Goal: Task Accomplishment & Management: Manage account settings

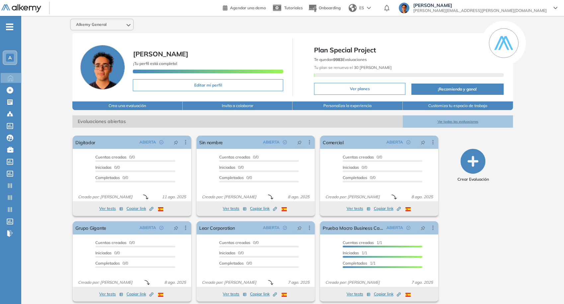
click at [541, 8] on span "[PERSON_NAME][EMAIL_ADDRESS][PERSON_NAME][DOMAIN_NAME]" at bounding box center [479, 10] width 133 height 5
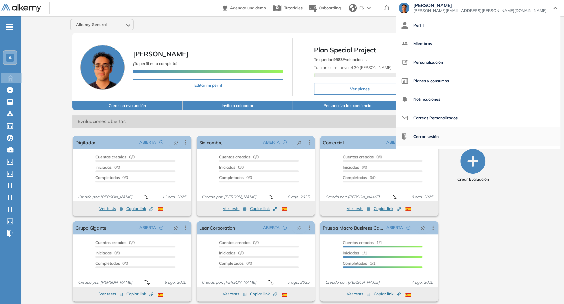
click at [438, 138] on span "Cerrar sesión" at bounding box center [425, 137] width 25 height 16
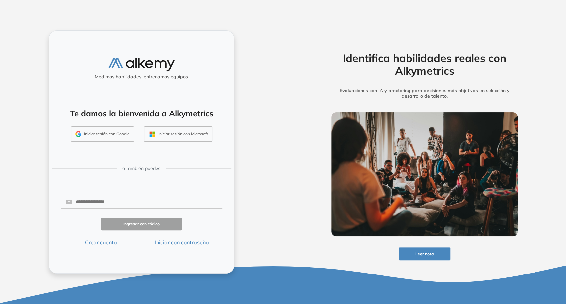
click at [134, 194] on form "Ingresar con código Crear cuenta Iniciar con contraseña" at bounding box center [142, 220] width 162 height 52
click at [135, 202] on input "text" at bounding box center [147, 202] width 150 height 13
type input "**********"
click at [192, 245] on button "Iniciar con contraseña" at bounding box center [182, 242] width 81 height 8
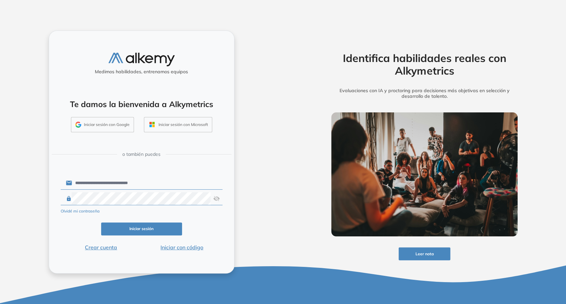
click at [158, 232] on button "Iniciar sesión" at bounding box center [141, 229] width 81 height 13
